Goal: Task Accomplishment & Management: Manage account settings

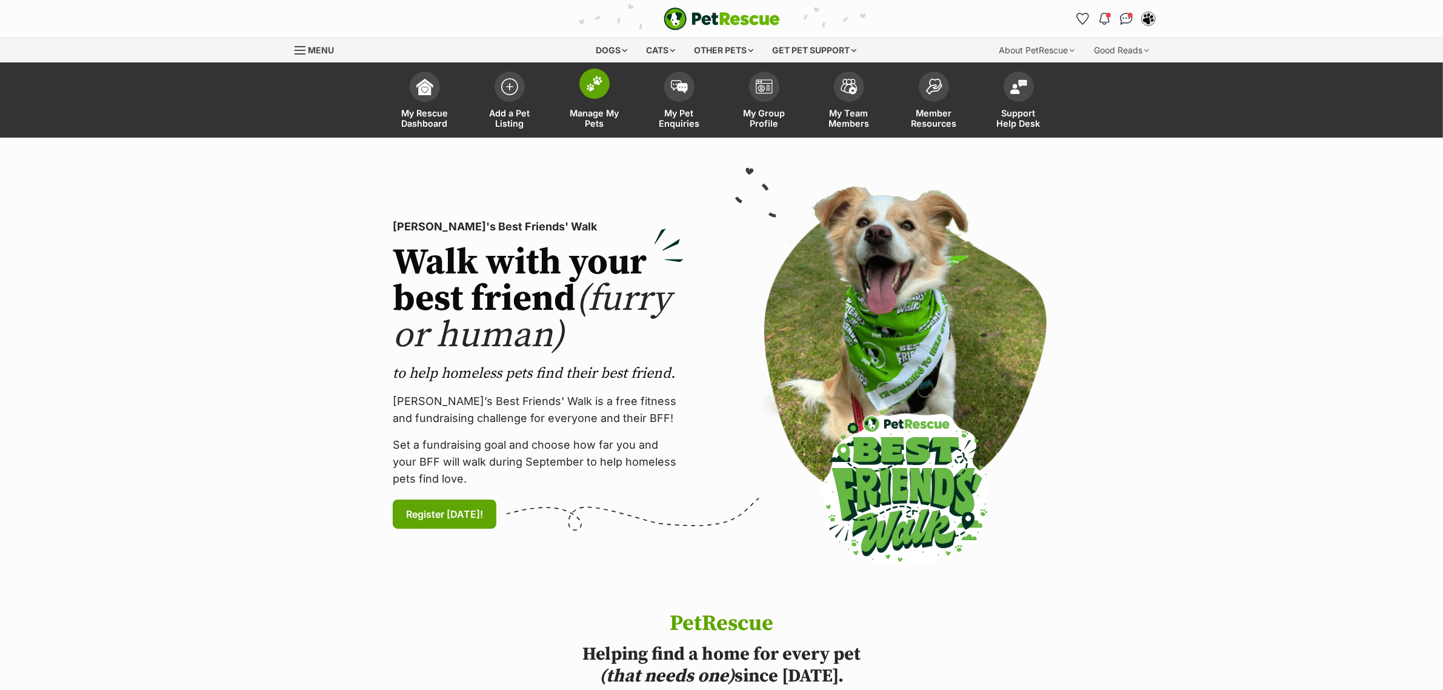
click at [585, 77] on span at bounding box center [594, 83] width 30 height 30
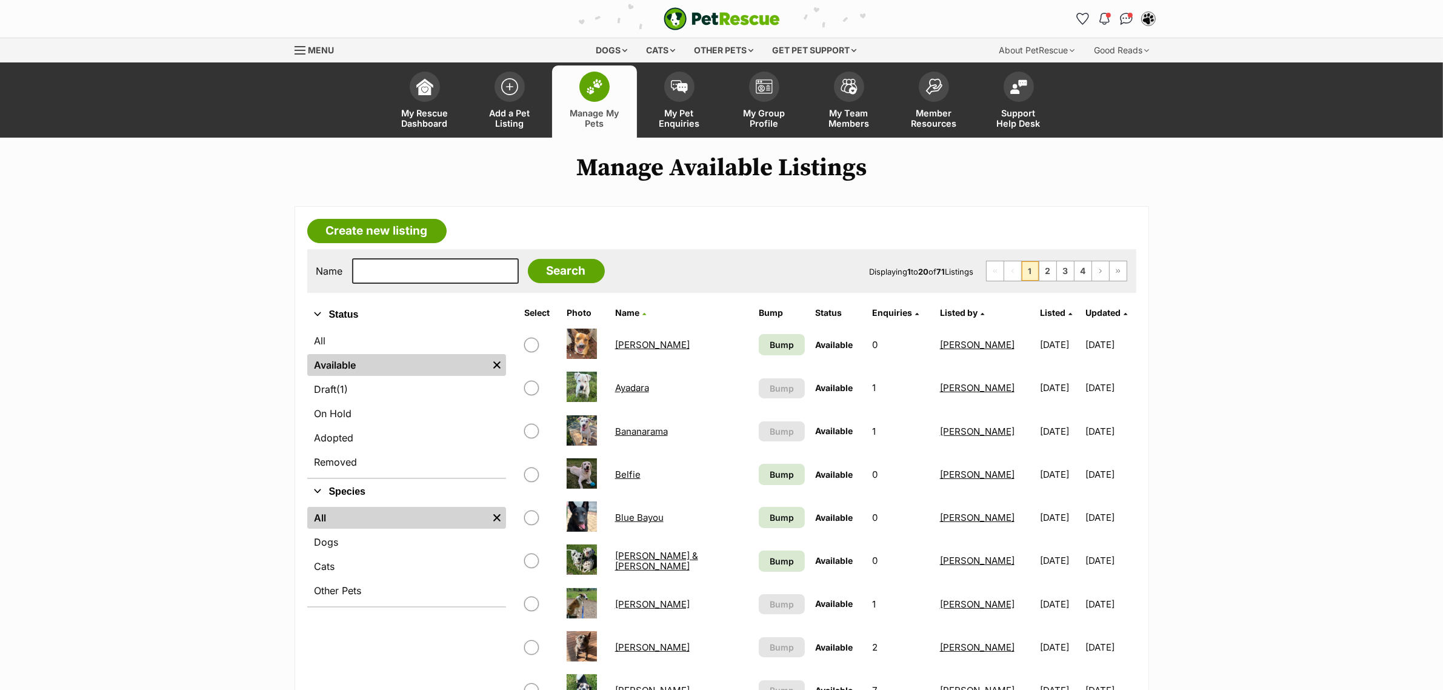
click at [377, 401] on ul "All Available Remove filter Draft (1) Items On Hold Adopted Removed" at bounding box center [406, 402] width 199 height 150
click at [377, 407] on link "On Hold" at bounding box center [406, 413] width 199 height 22
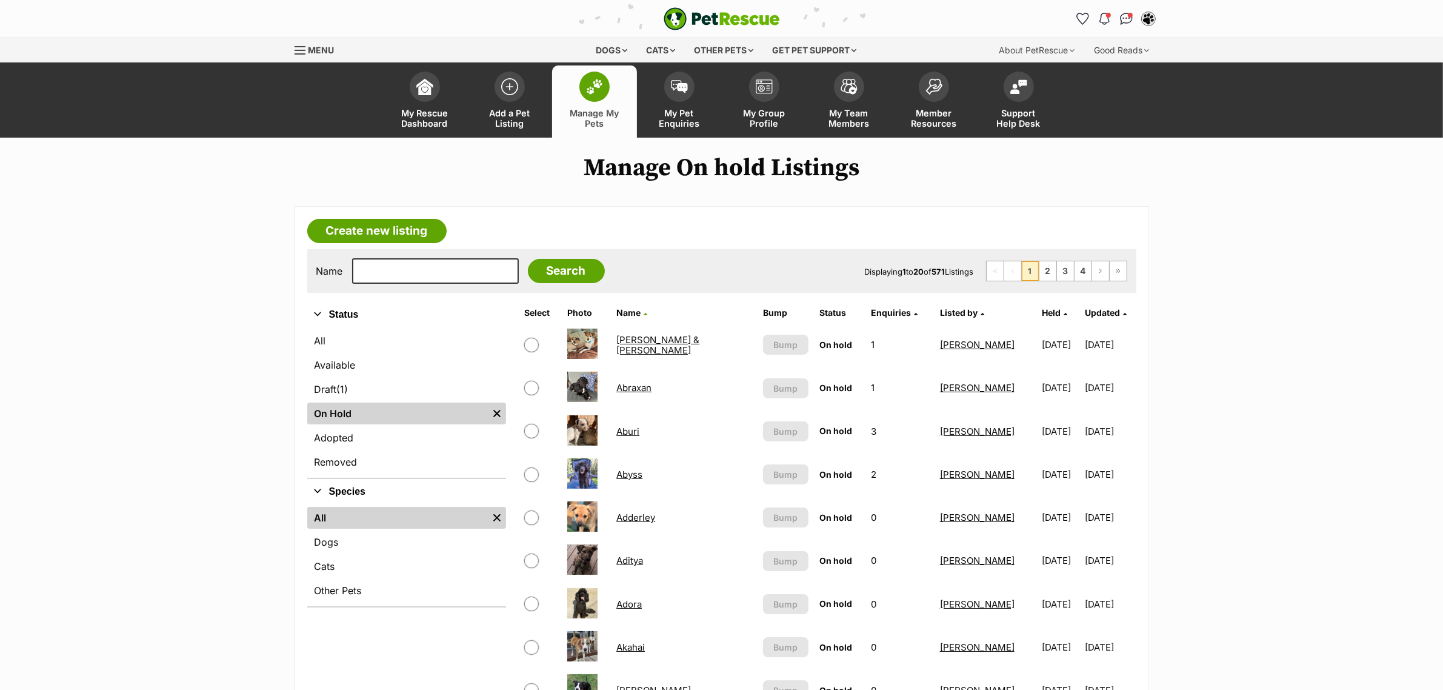
click at [323, 356] on link "Available" at bounding box center [406, 365] width 199 height 22
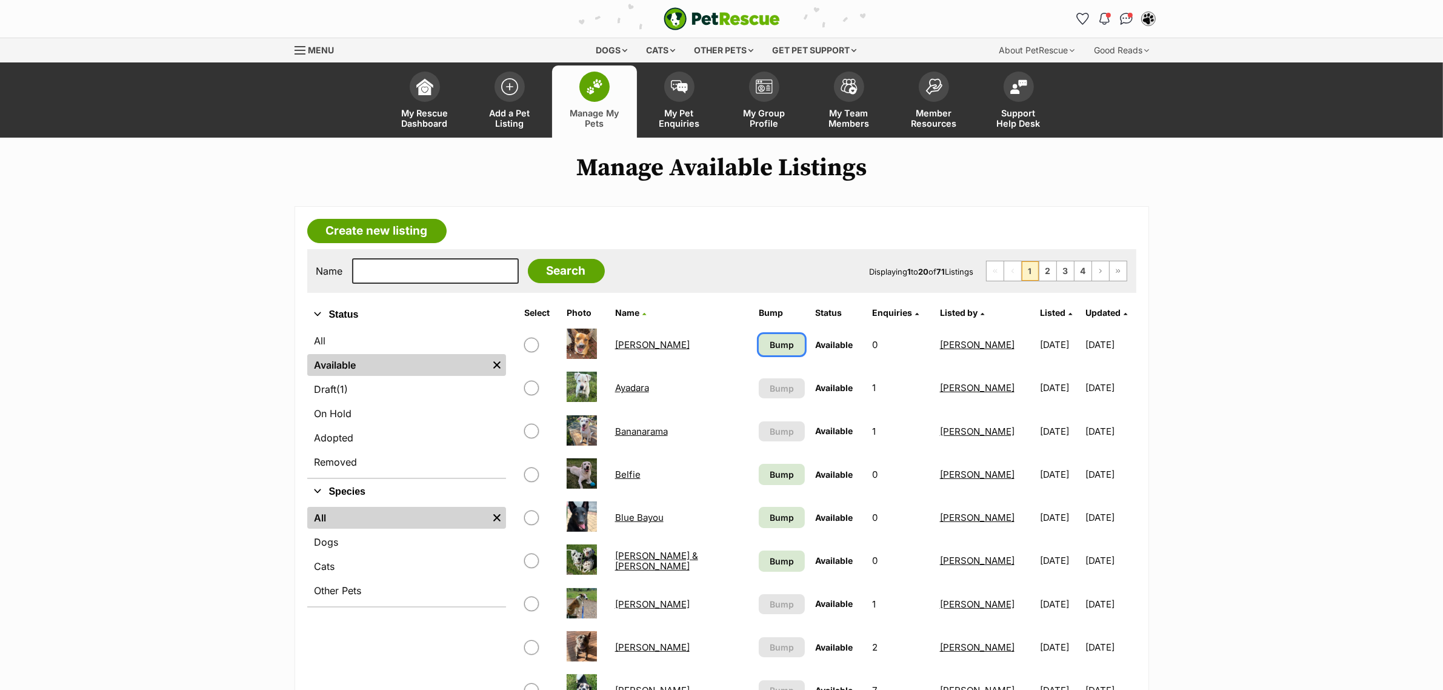
click at [770, 338] on span "Bump" at bounding box center [782, 344] width 24 height 13
click at [770, 470] on span "Bump" at bounding box center [782, 474] width 24 height 13
click at [768, 526] on td "Bump" at bounding box center [782, 517] width 56 height 42
